Goal: Navigation & Orientation: Find specific page/section

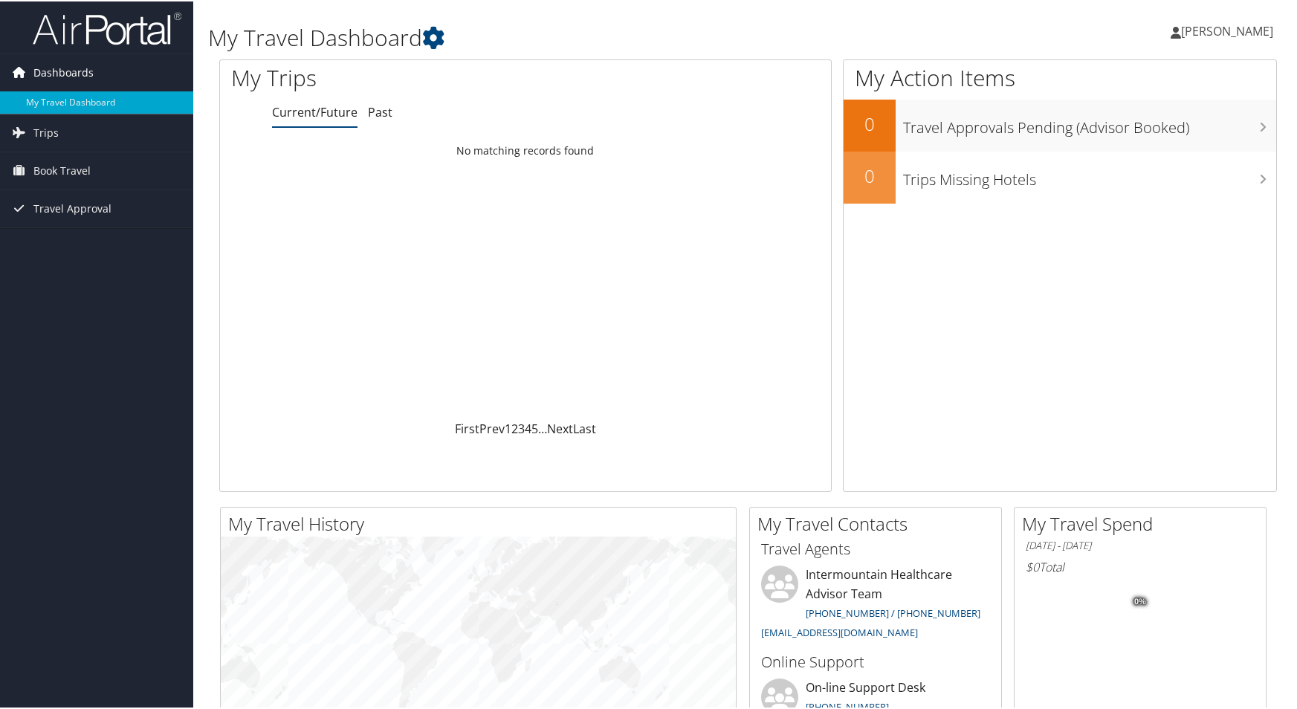
click at [71, 72] on span "Dashboards" at bounding box center [63, 71] width 60 height 37
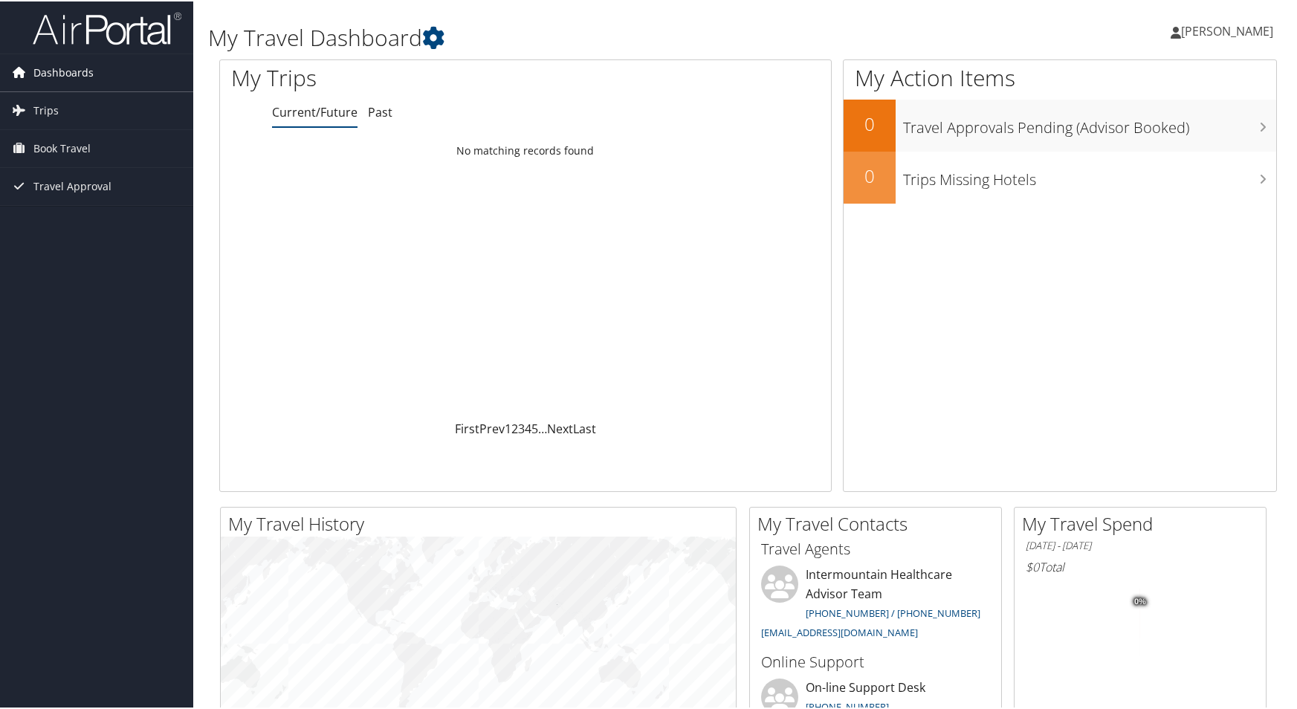
click at [71, 72] on span "Dashboards" at bounding box center [63, 71] width 60 height 37
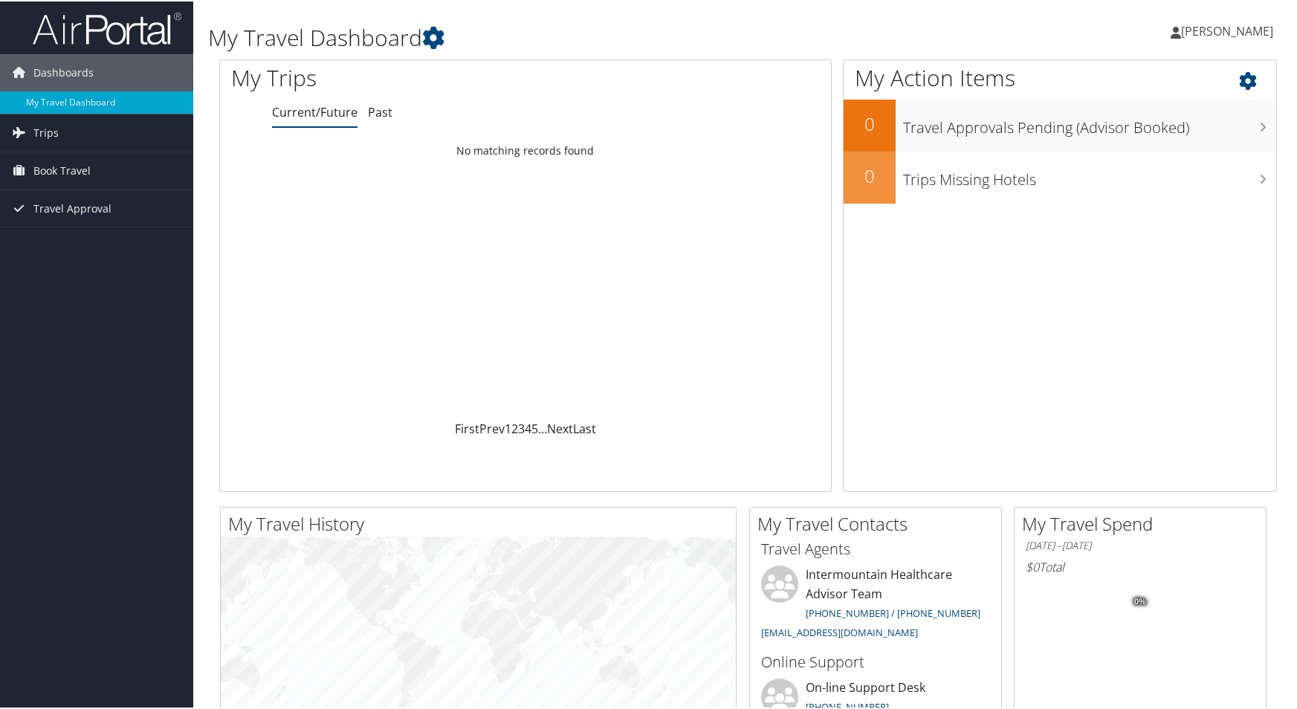
click at [1242, 81] on icon at bounding box center [1261, 75] width 44 height 25
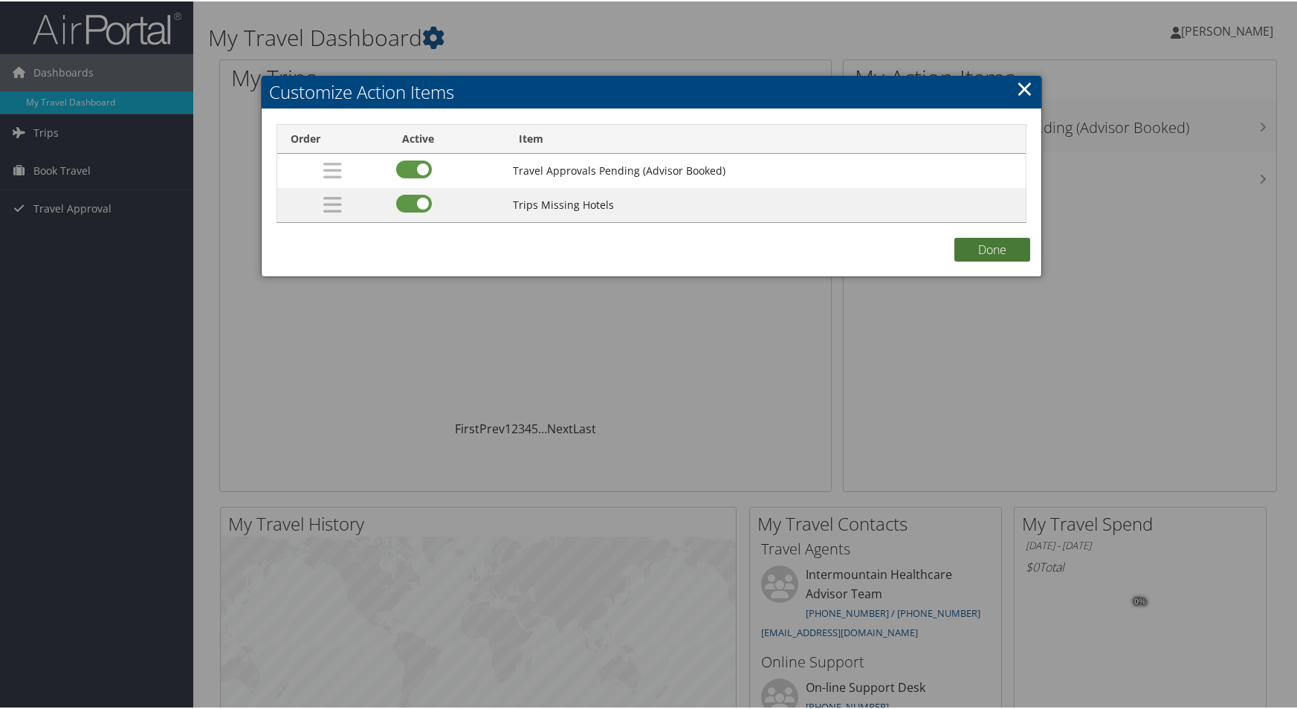
click at [979, 249] on button "Done" at bounding box center [992, 248] width 76 height 24
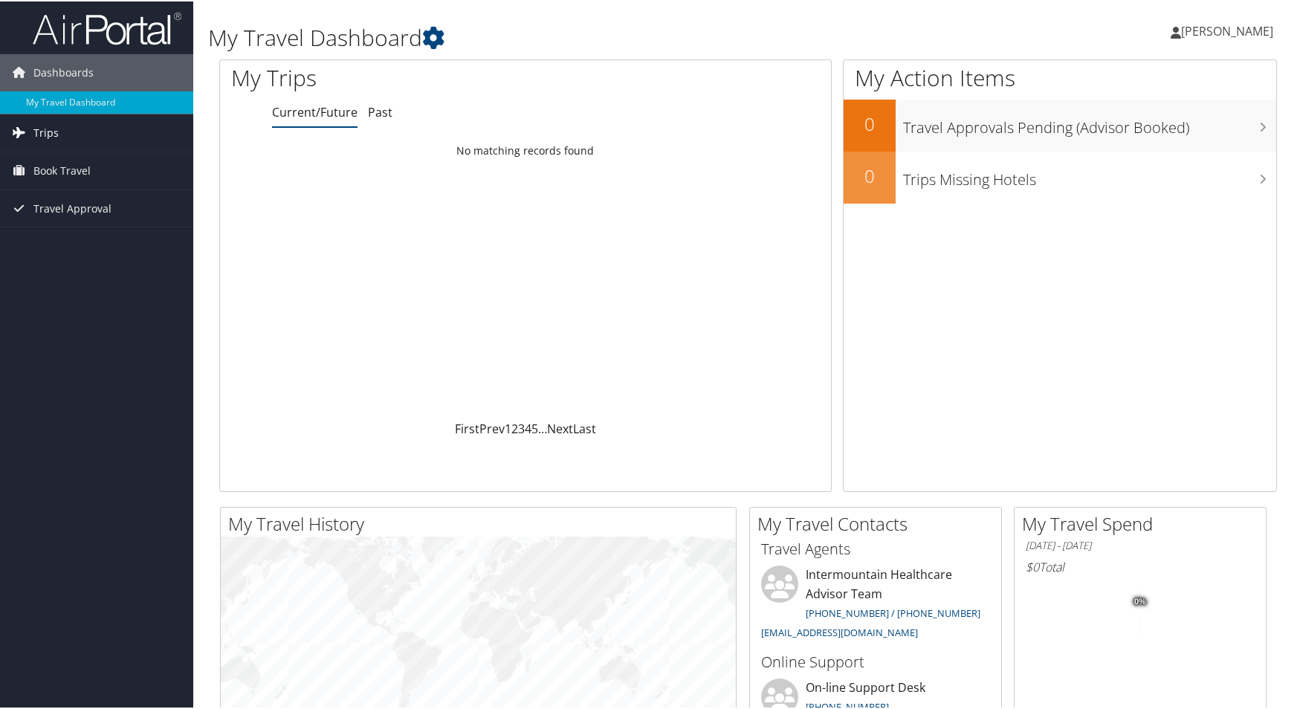
click at [57, 134] on link "Trips" at bounding box center [96, 131] width 193 height 37
click at [48, 233] on span "Book Travel" at bounding box center [61, 236] width 57 height 37
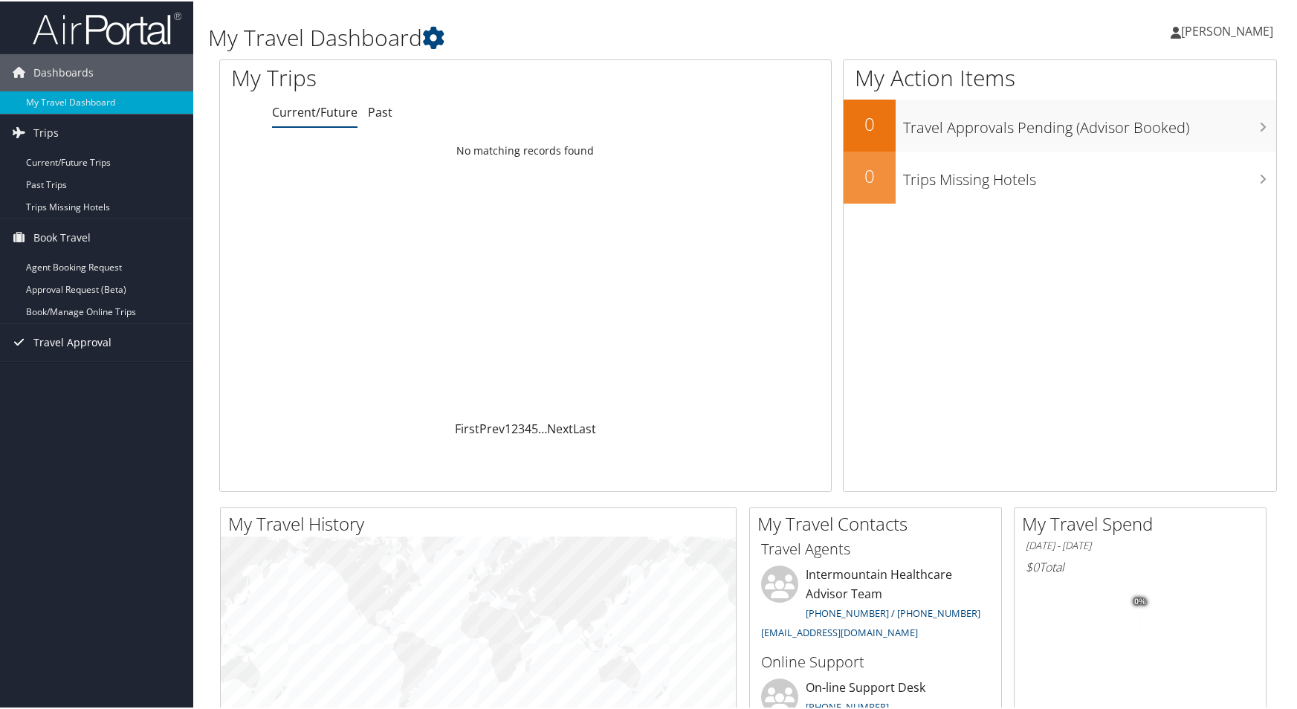
click at [46, 338] on span "Travel Approval" at bounding box center [72, 341] width 78 height 37
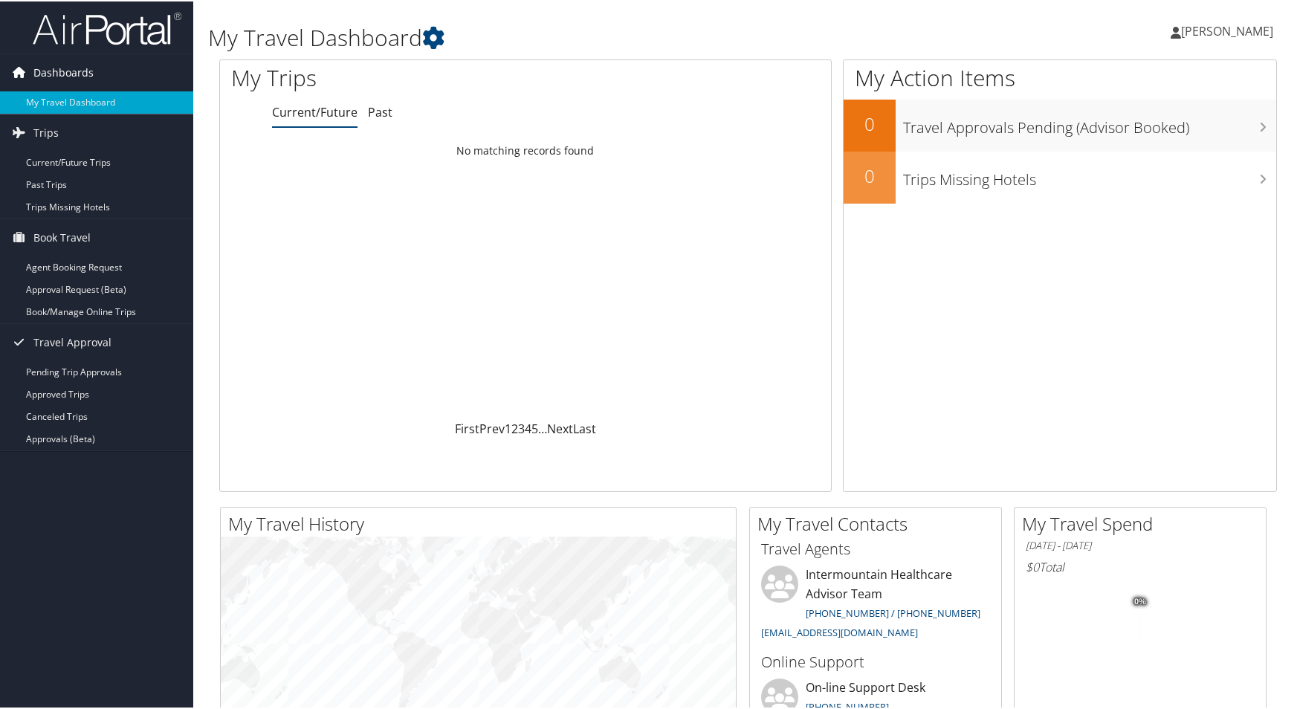
click at [19, 71] on icon at bounding box center [18, 70] width 22 height 22
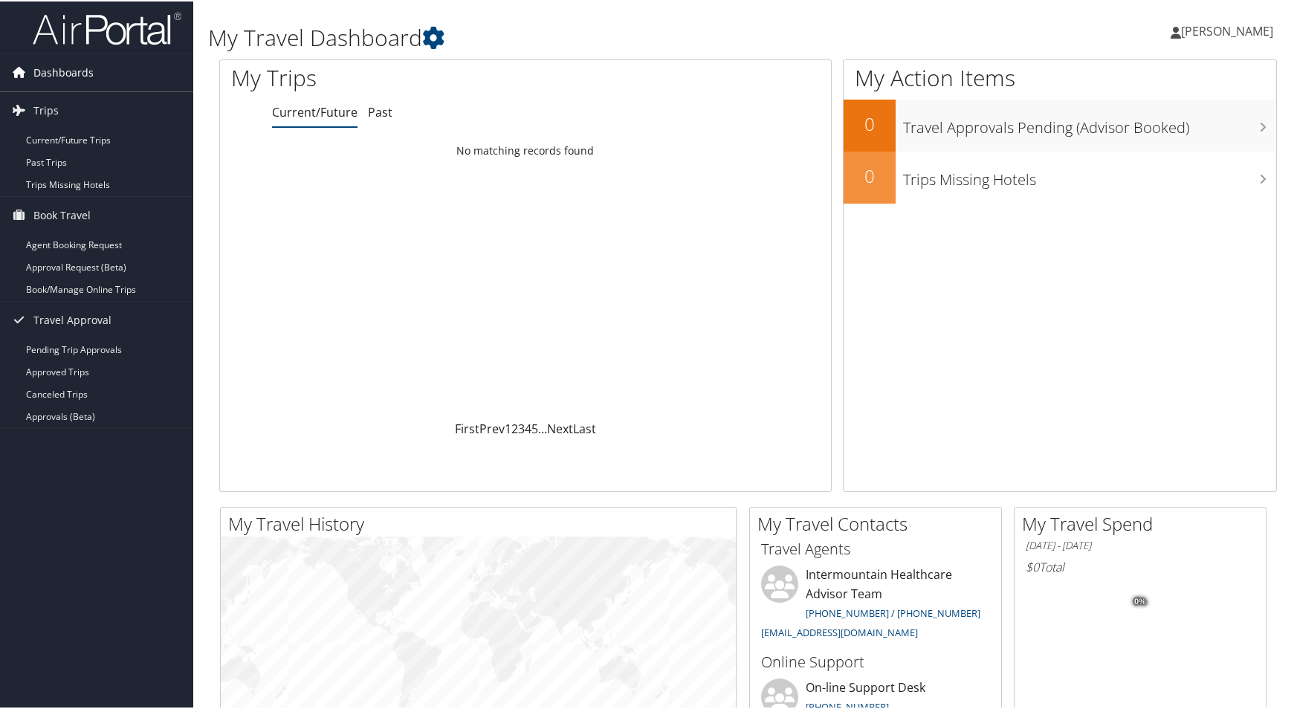
click at [50, 71] on span "Dashboards" at bounding box center [63, 71] width 60 height 37
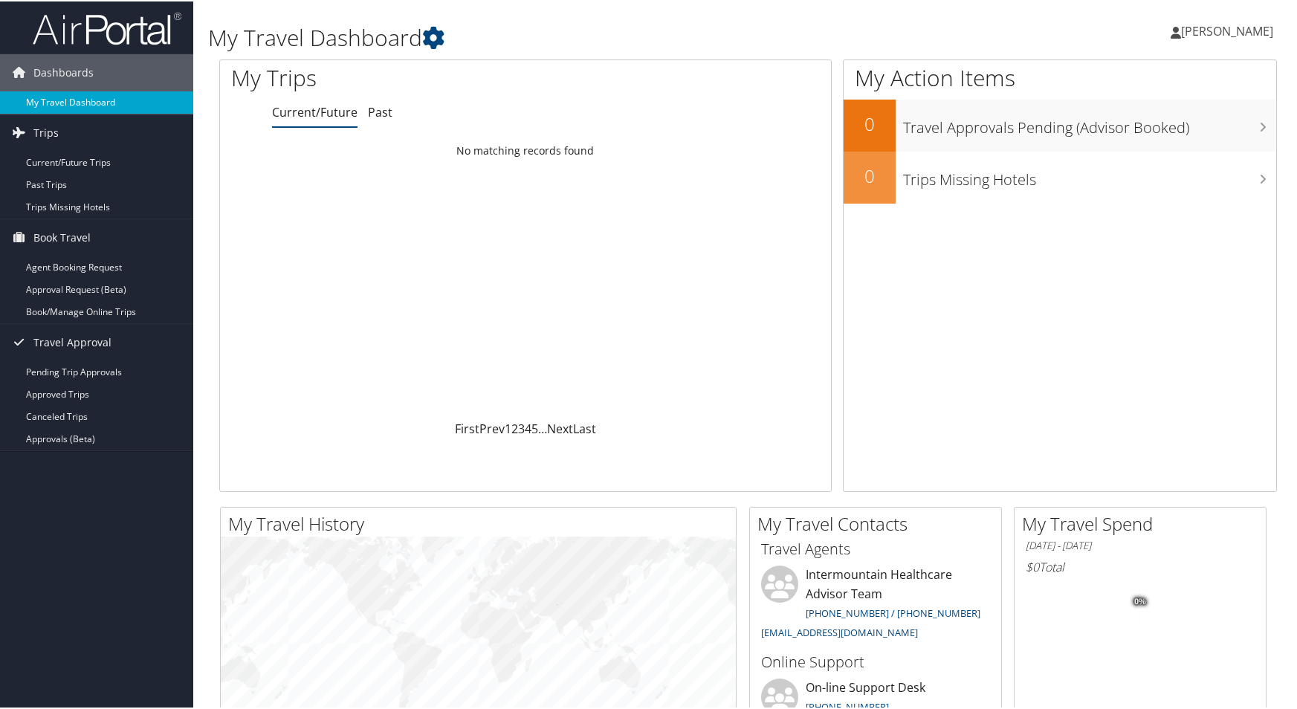
click at [59, 100] on link "My Travel Dashboard" at bounding box center [96, 101] width 193 height 22
